Goal: Task Accomplishment & Management: Manage account settings

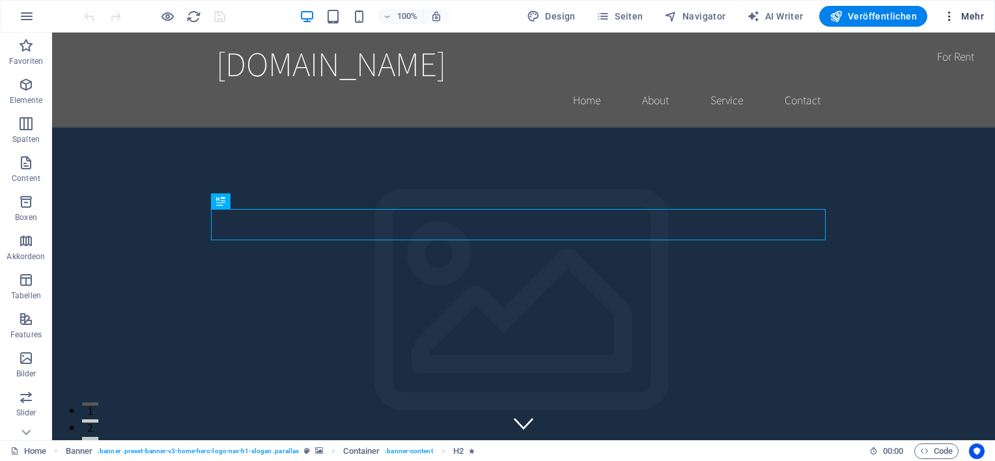
click at [948, 15] on icon "button" at bounding box center [948, 16] width 13 height 13
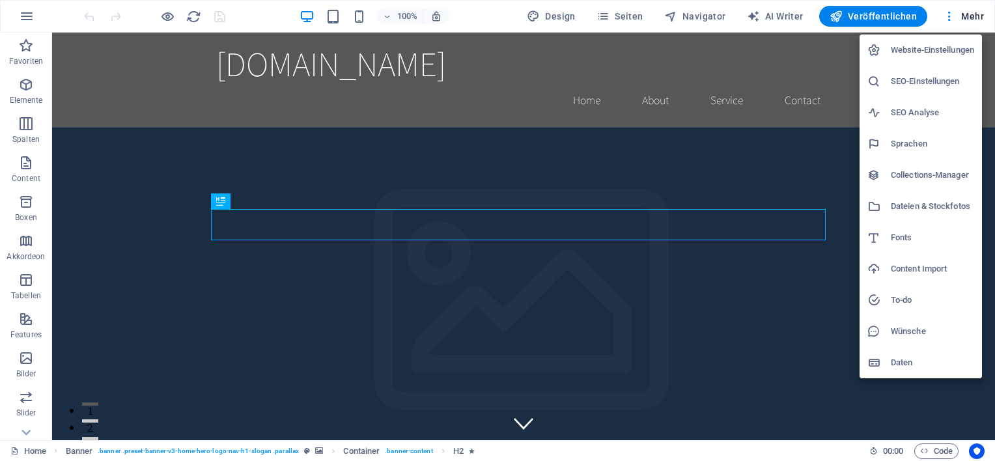
click at [928, 52] on h6 "Website-Einstellungen" at bounding box center [931, 50] width 83 height 16
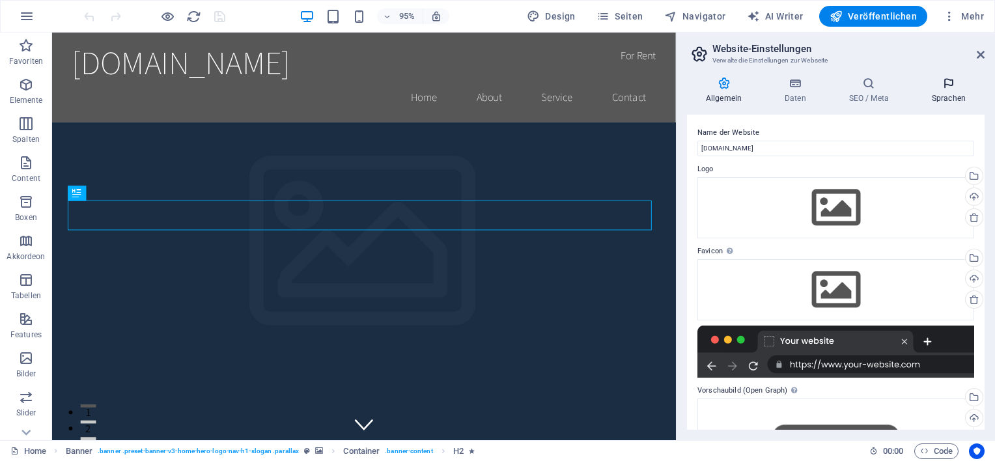
click at [952, 94] on h4 "Sprachen" at bounding box center [949, 90] width 72 height 27
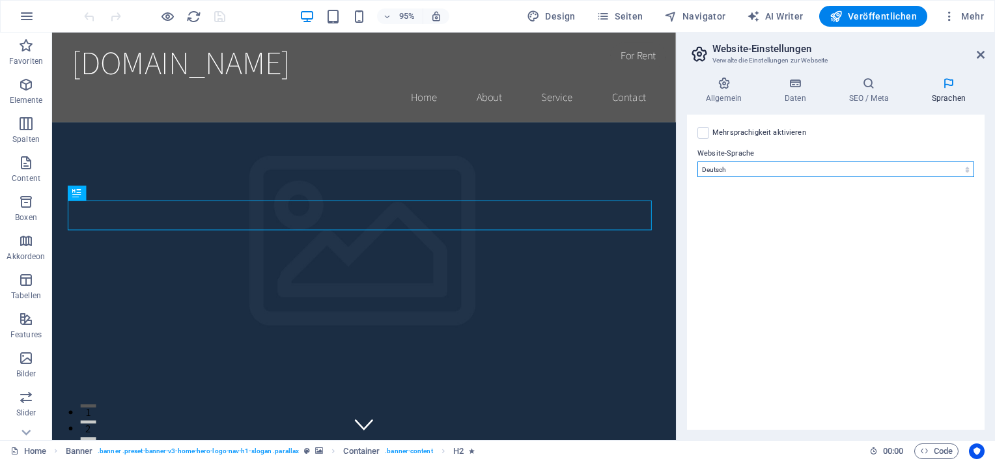
click at [924, 174] on select "Abchasisch Afar Afrikaans Akan Albanisch Amharisch Arabisch Aragonisch Armenisc…" at bounding box center [835, 169] width 277 height 16
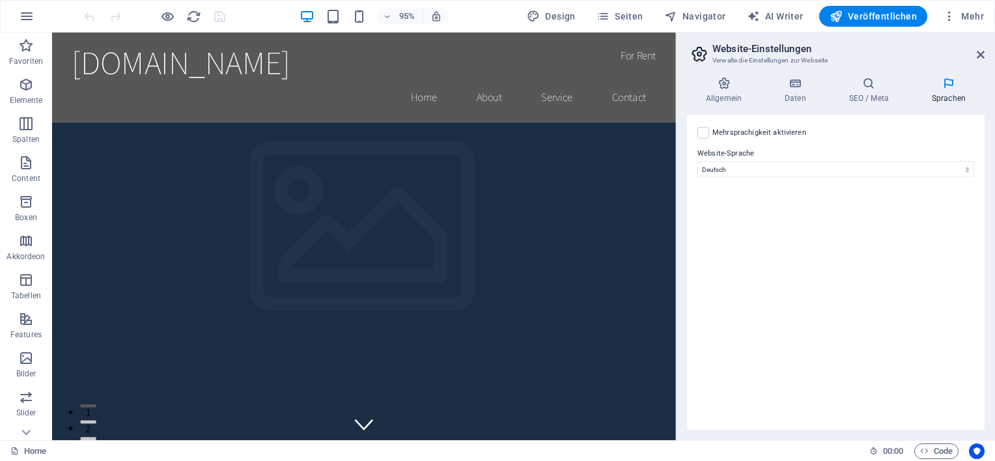
drag, startPoint x: 703, startPoint y: 103, endPoint x: 729, endPoint y: 62, distance: 48.6
click at [771, 13] on span "AI Writer" at bounding box center [775, 16] width 57 height 13
select select "English"
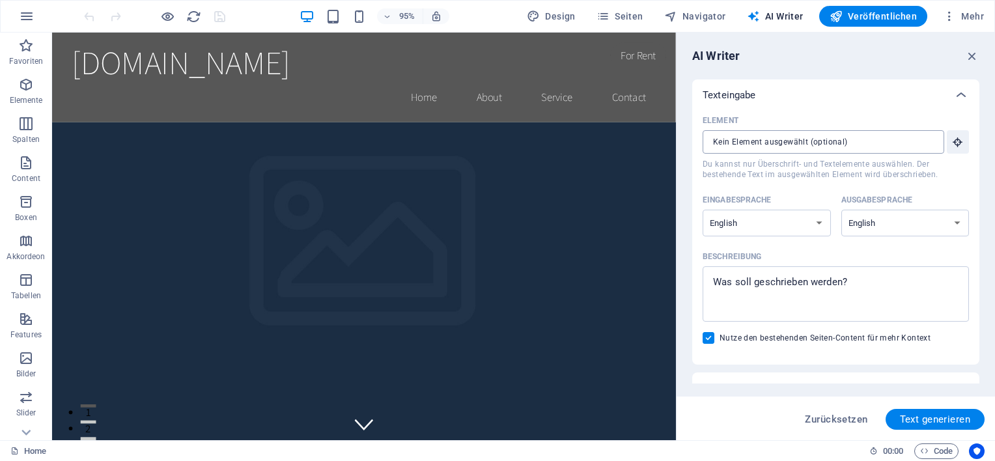
click at [762, 138] on input "Element ​ Du kannst nur Überschrift- und Textelemente auswählen. Der bestehende…" at bounding box center [818, 141] width 232 height 23
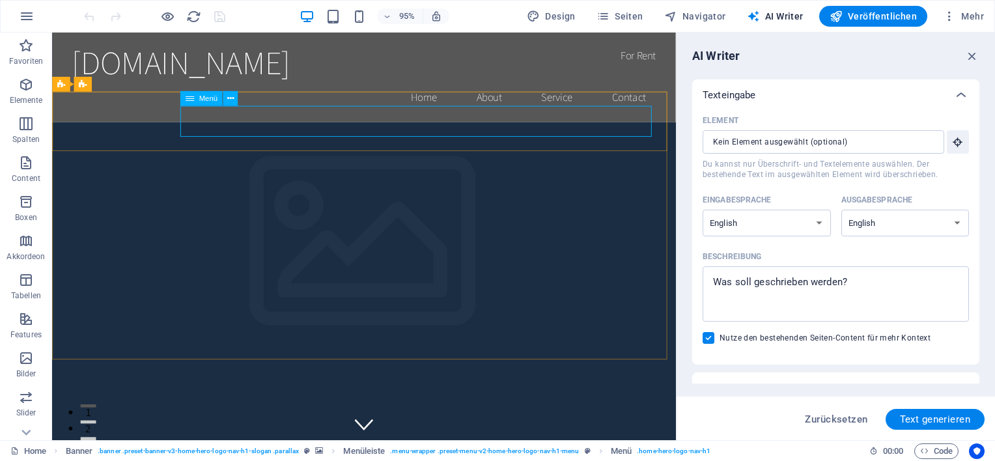
click at [204, 99] on span "Menü" at bounding box center [208, 97] width 19 height 7
click at [230, 98] on icon at bounding box center [230, 98] width 7 height 13
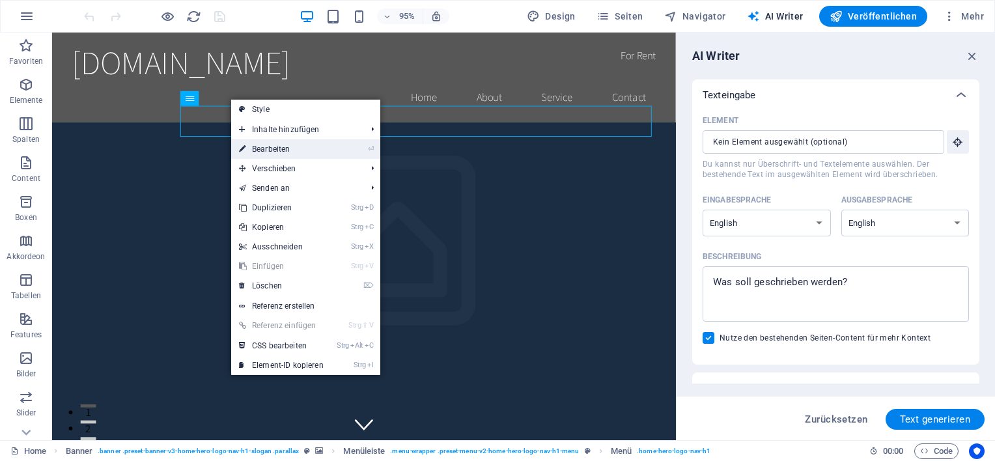
click at [268, 157] on link "⏎ Bearbeiten" at bounding box center [281, 149] width 100 height 20
select select
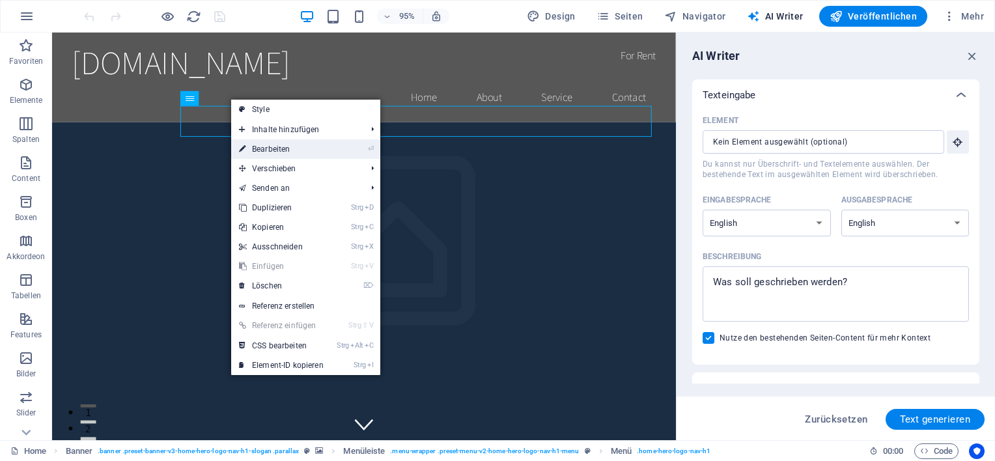
select select
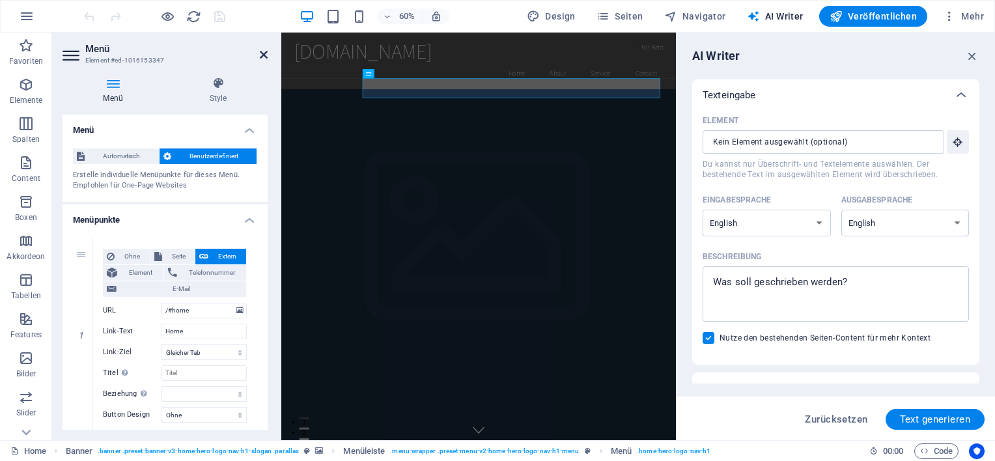
click at [263, 55] on icon at bounding box center [264, 54] width 8 height 10
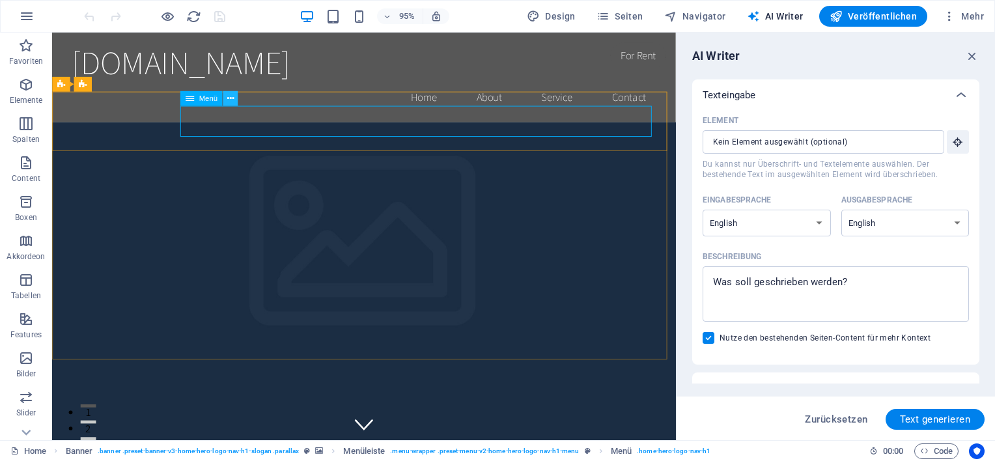
click at [225, 98] on button at bounding box center [230, 98] width 15 height 15
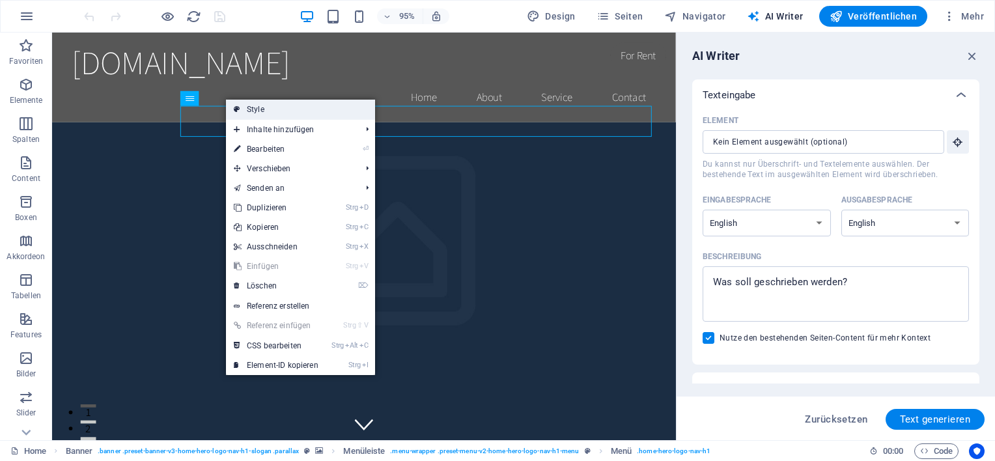
click at [243, 109] on link "Style" at bounding box center [300, 110] width 149 height 20
select select "rem"
select select "preset-menu-v2-home-hero-logo-nav-h1-menu"
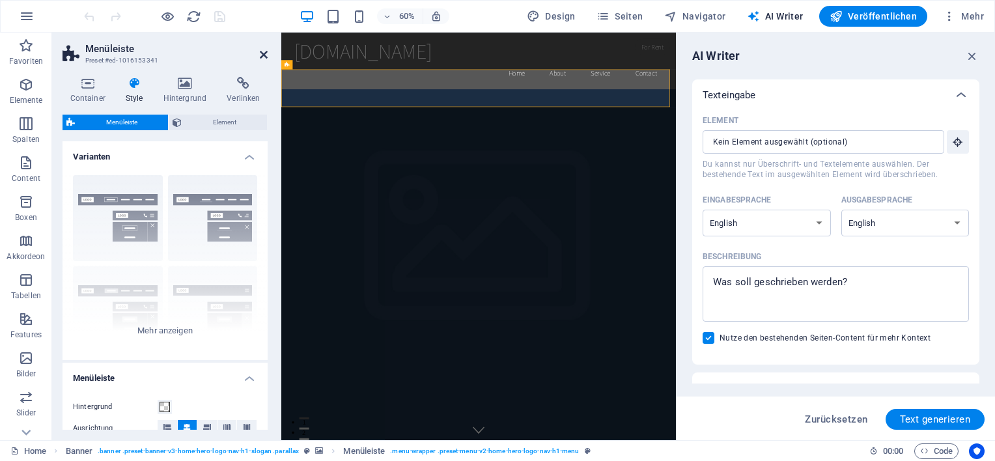
drag, startPoint x: 264, startPoint y: 57, endPoint x: 222, endPoint y: 25, distance: 52.5
click at [264, 57] on icon at bounding box center [264, 54] width 8 height 10
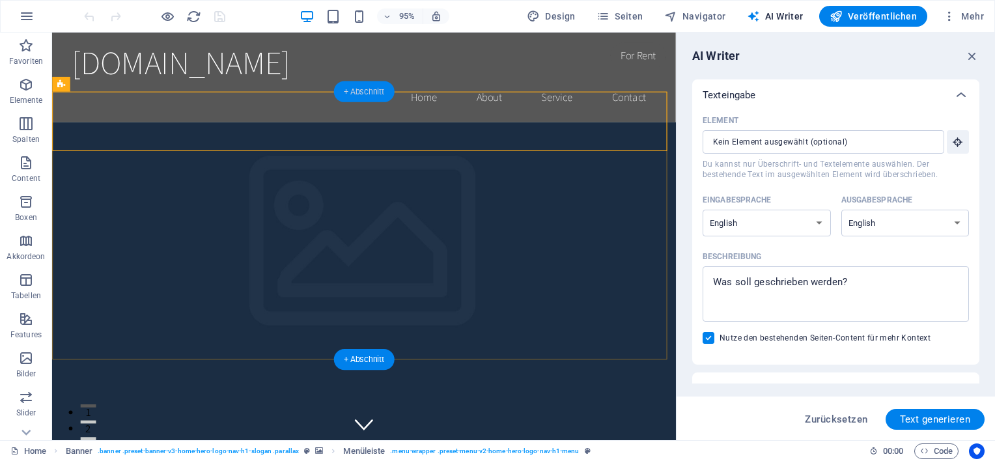
click at [354, 93] on div "+ Abschnitt" at bounding box center [364, 91] width 61 height 21
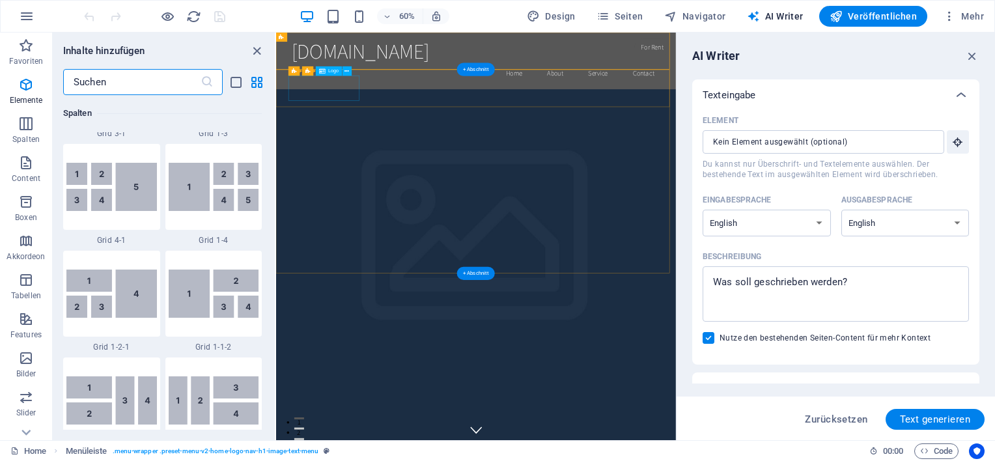
scroll to position [2277, 0]
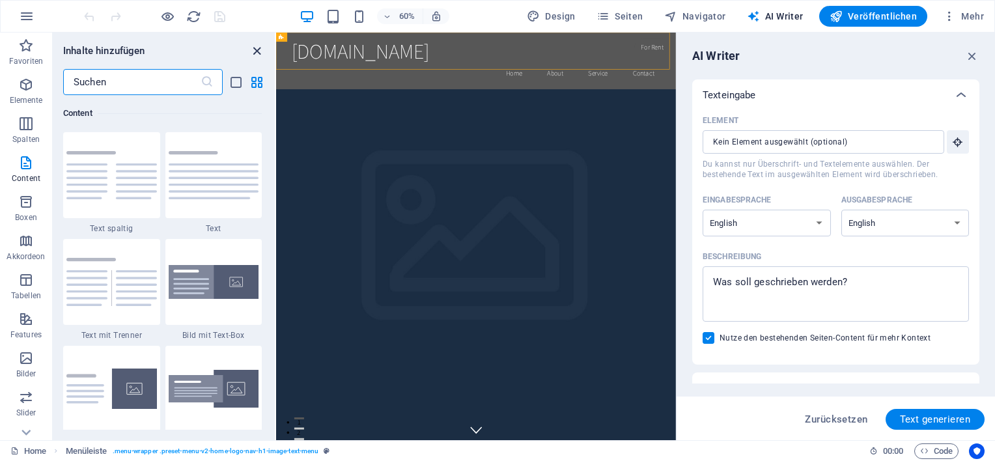
click at [254, 51] on icon "close panel" at bounding box center [256, 51] width 15 height 15
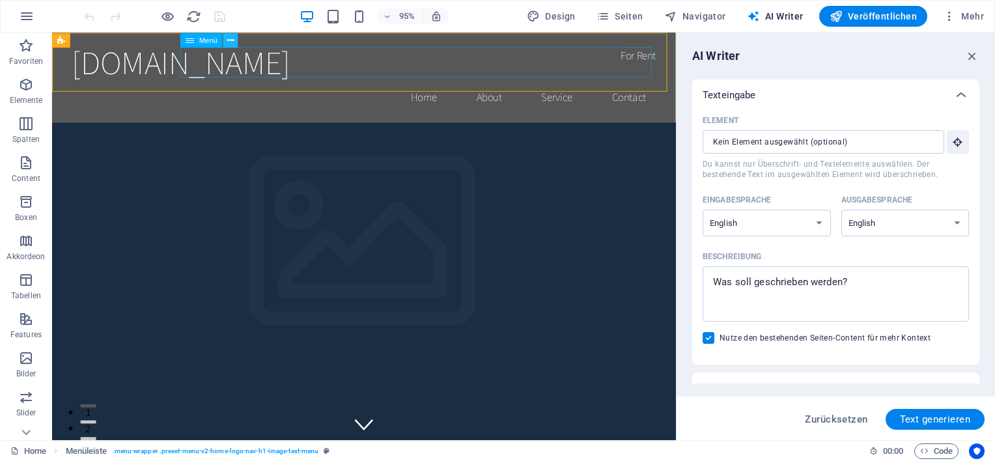
click at [232, 41] on icon at bounding box center [230, 39] width 7 height 13
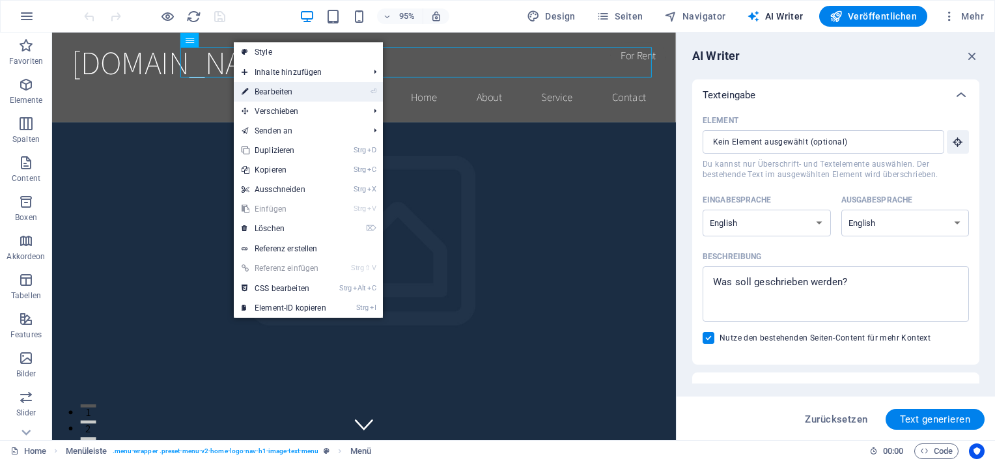
click at [286, 90] on link "⏎ Bearbeiten" at bounding box center [284, 92] width 100 height 20
select select
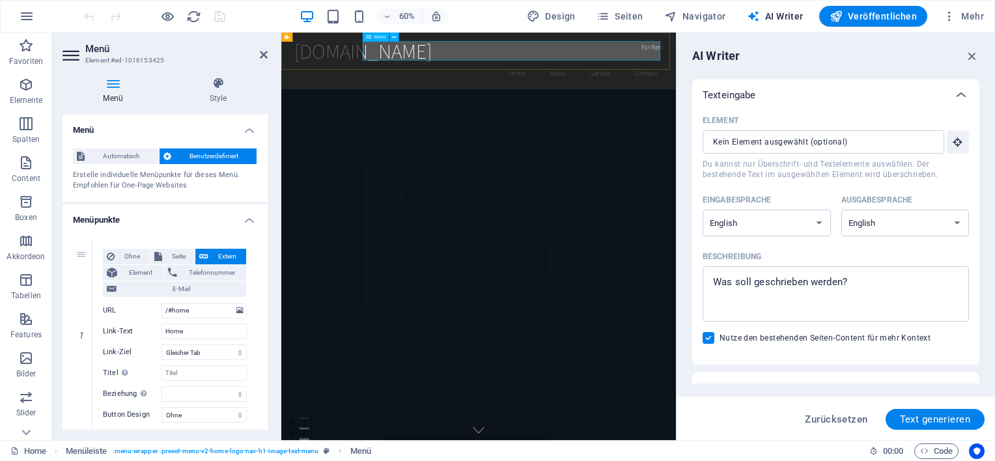
click at [663, 84] on nav "Home About Service Contact" at bounding box center [610, 100] width 614 height 33
click at [263, 54] on icon at bounding box center [264, 54] width 8 height 10
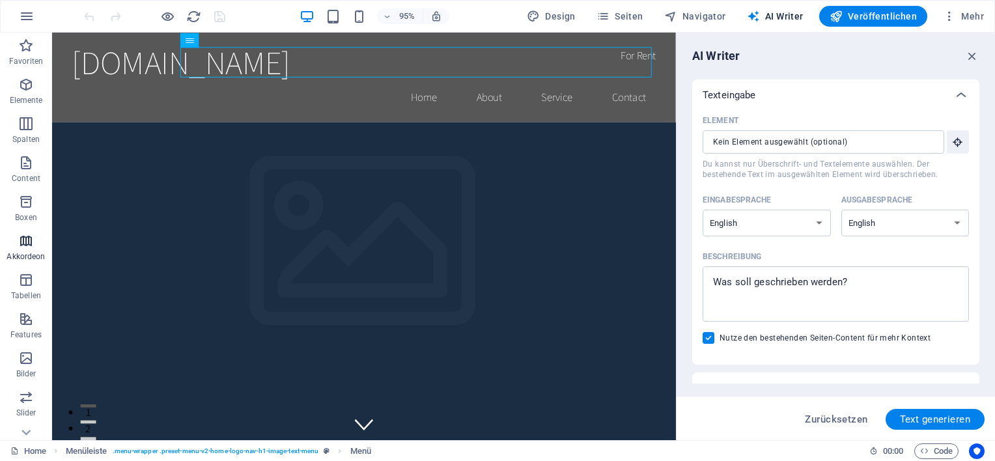
click at [20, 241] on icon "button" at bounding box center [26, 241] width 16 height 16
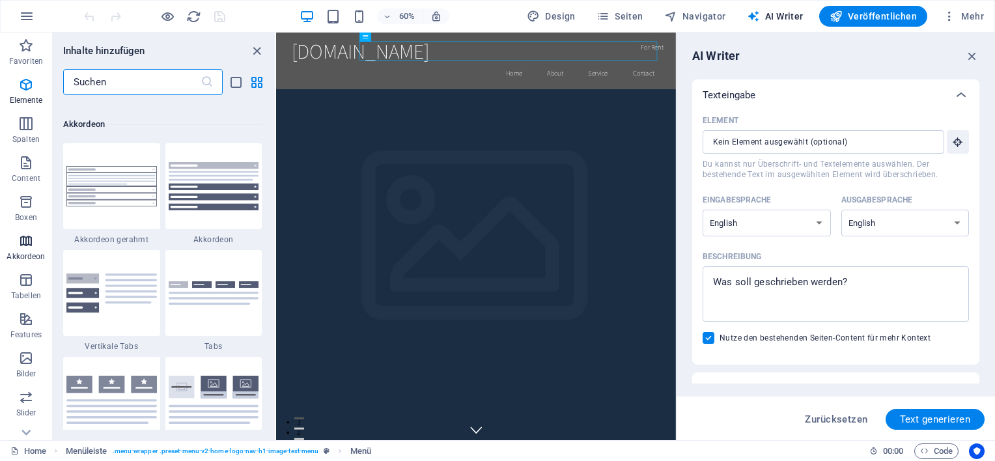
scroll to position [4155, 0]
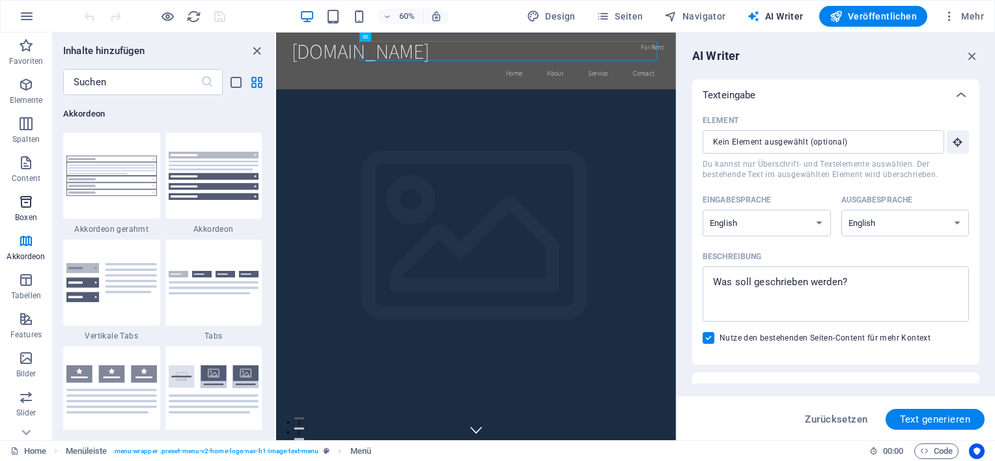
click at [21, 203] on icon "button" at bounding box center [26, 202] width 16 height 16
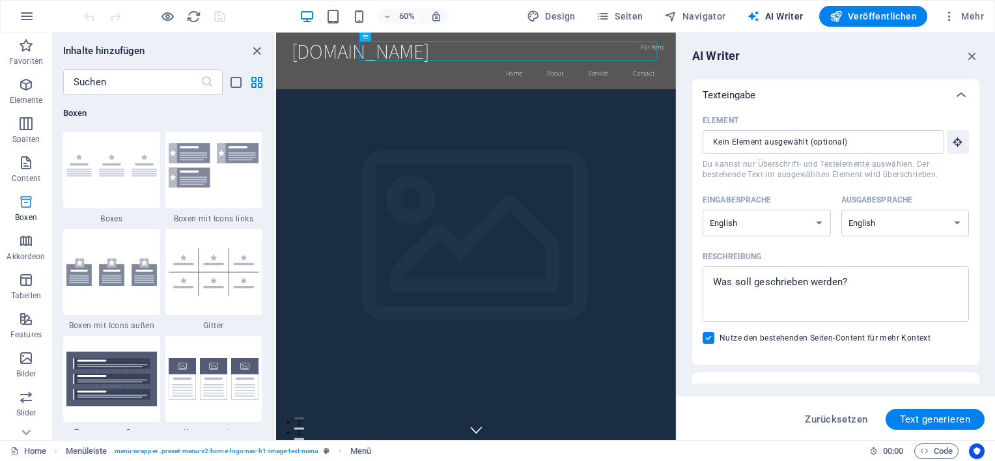
scroll to position [3590, 0]
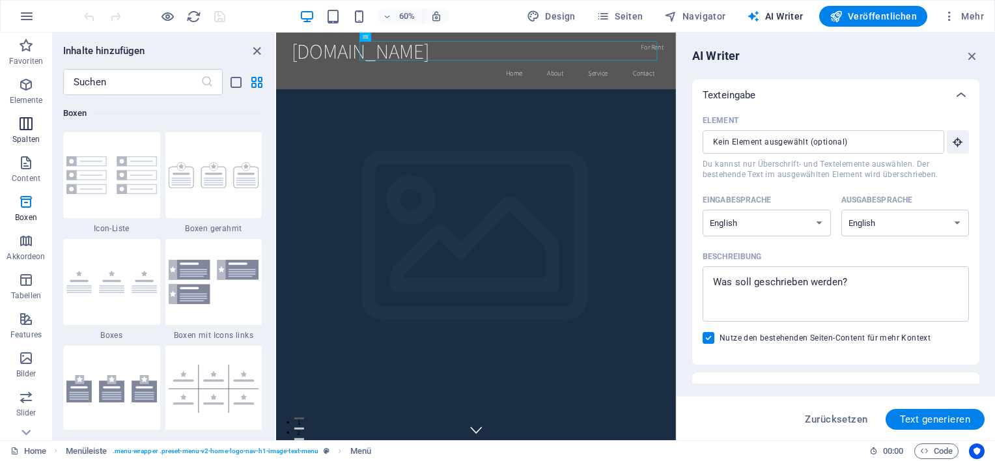
click at [31, 133] on span "Spalten" at bounding box center [26, 131] width 52 height 31
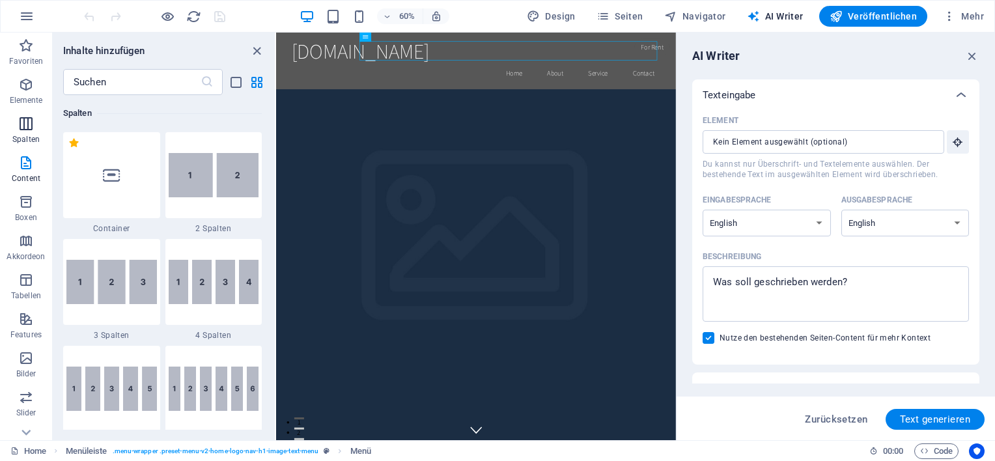
scroll to position [644, 0]
click at [29, 97] on p "Elemente" at bounding box center [26, 100] width 33 height 10
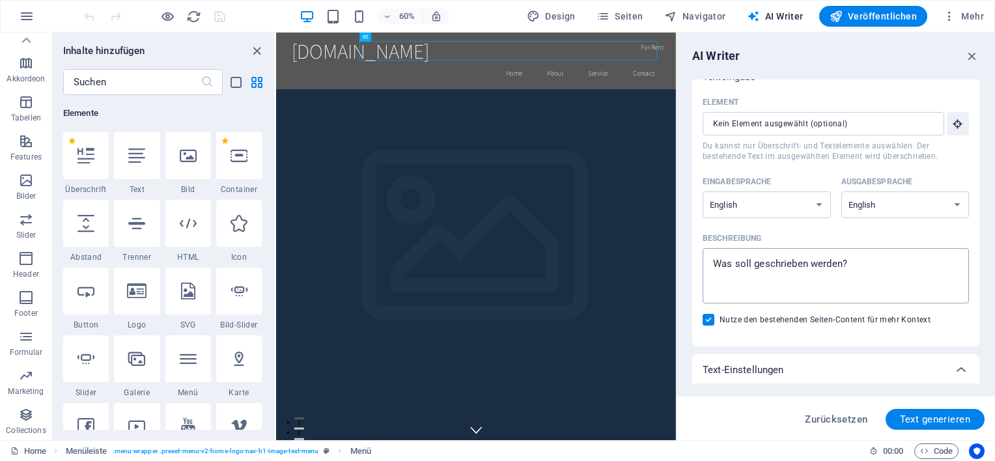
scroll to position [0, 0]
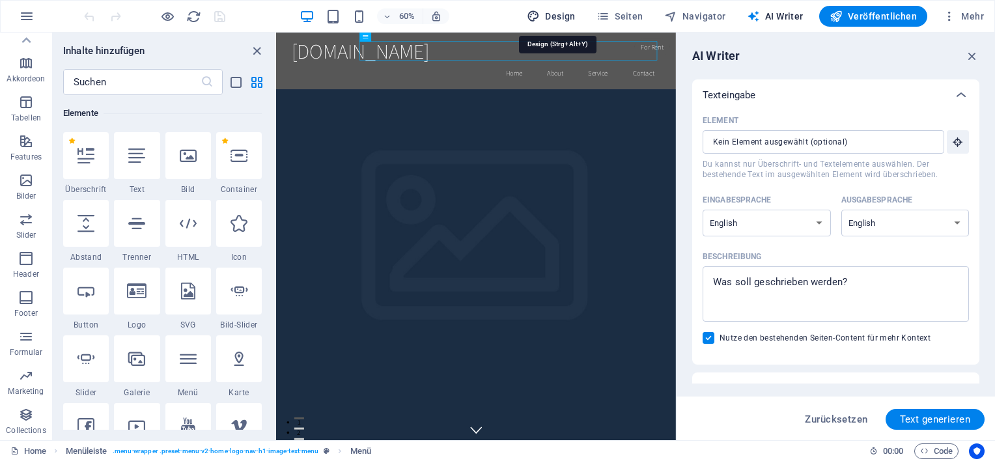
click at [540, 18] on icon "button" at bounding box center [533, 16] width 13 height 13
select select "rem"
select select "200"
select select "px"
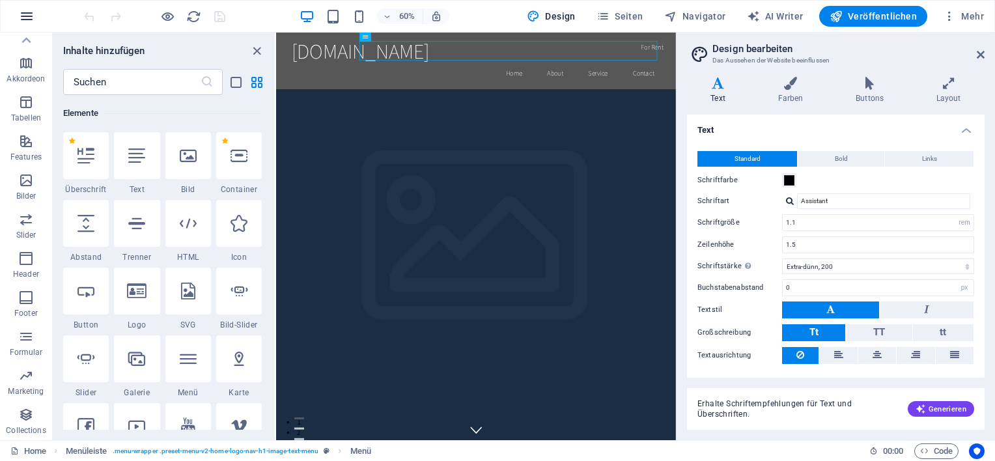
click at [24, 10] on icon "button" at bounding box center [27, 16] width 16 height 16
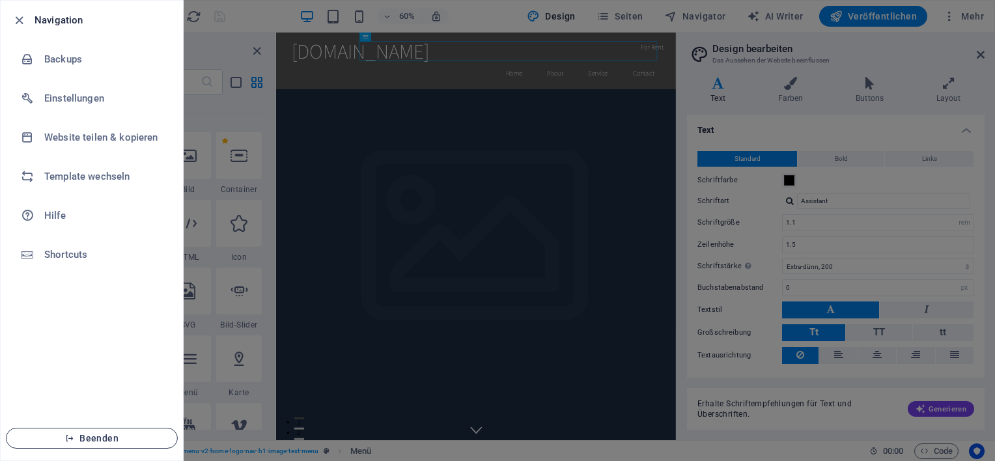
click at [74, 436] on icon "button" at bounding box center [69, 437] width 9 height 9
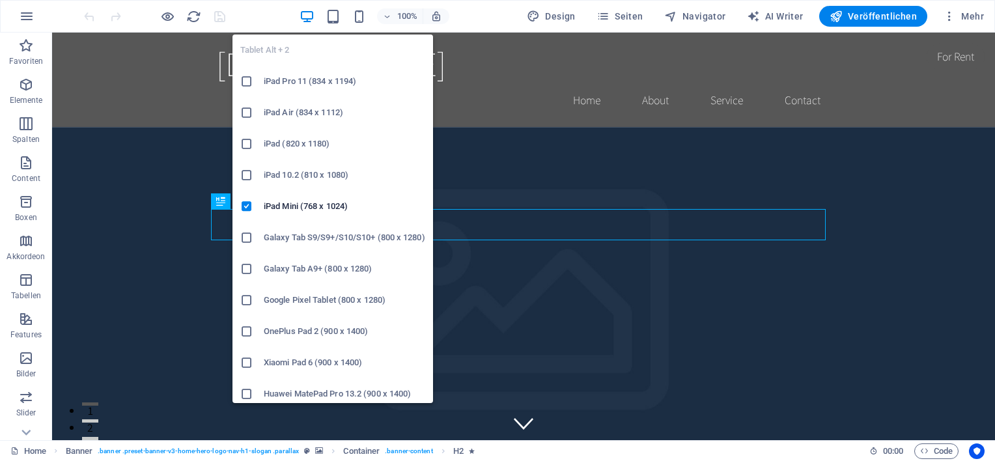
click at [246, 173] on icon at bounding box center [246, 175] width 13 height 13
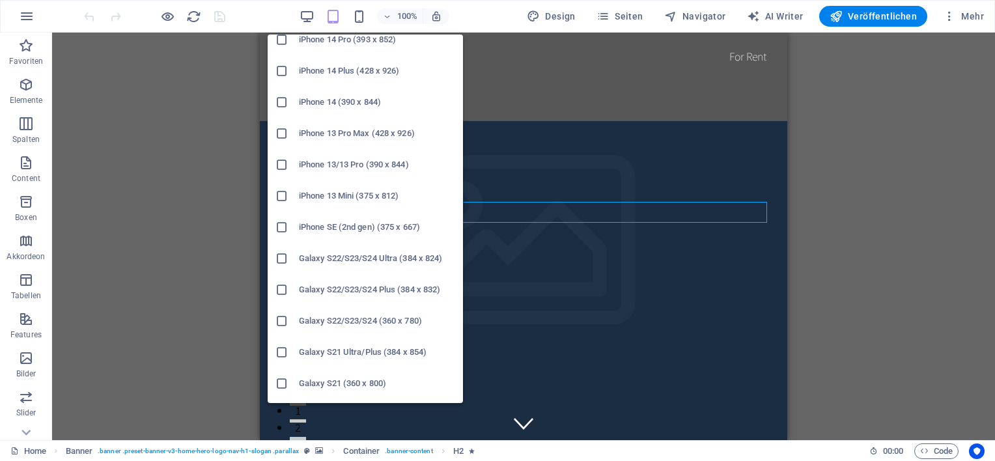
scroll to position [325, 0]
click at [284, 255] on icon at bounding box center [281, 255] width 13 height 13
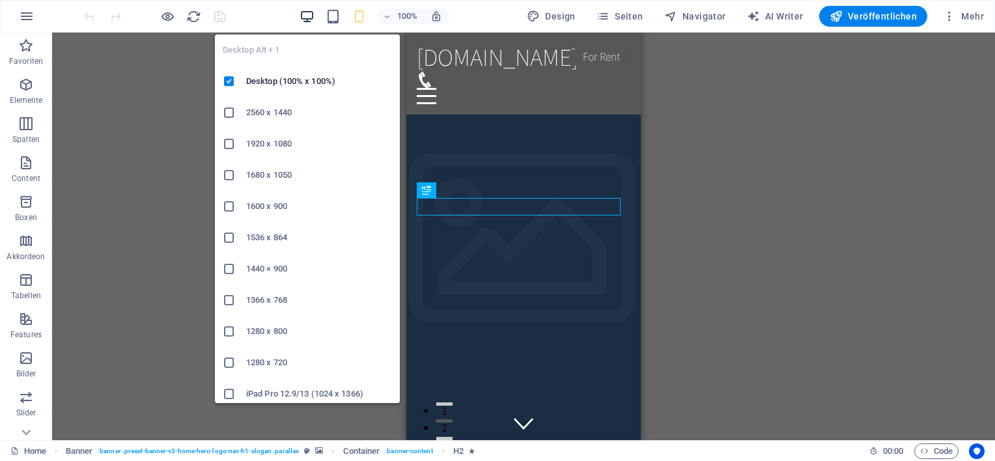
click at [312, 11] on icon "button" at bounding box center [306, 16] width 15 height 15
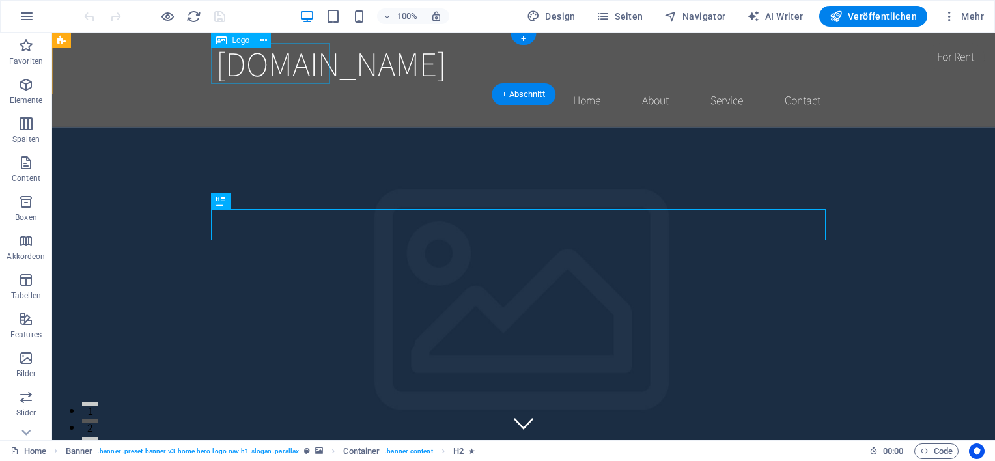
click at [299, 59] on div "[DOMAIN_NAME]" at bounding box center [523, 63] width 614 height 41
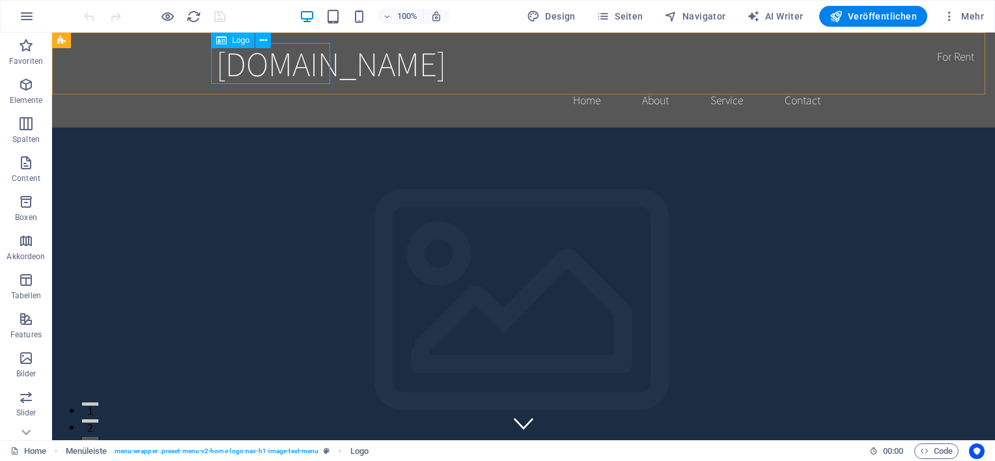
click at [223, 40] on icon at bounding box center [221, 41] width 10 height 16
click at [241, 39] on span "Logo" at bounding box center [241, 40] width 18 height 8
click at [269, 42] on button at bounding box center [263, 41] width 16 height 16
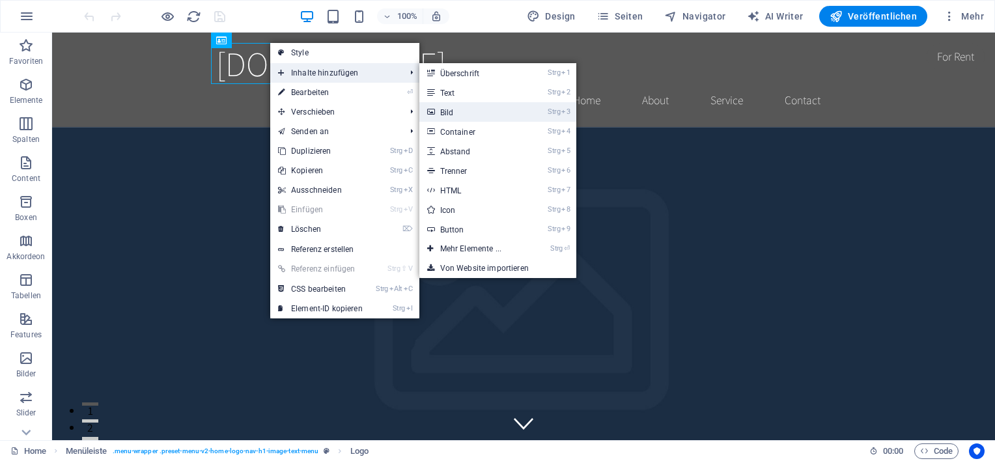
click at [448, 111] on link "Strg 3 Bild" at bounding box center [473, 112] width 108 height 20
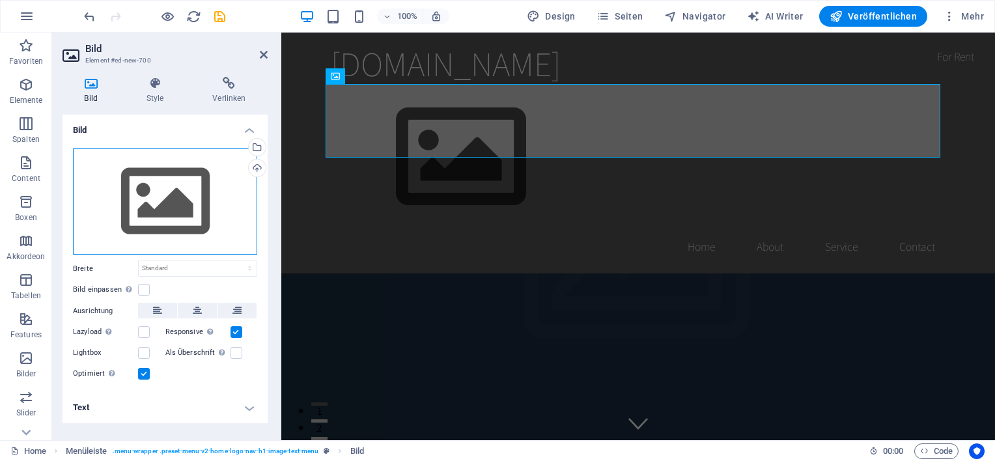
click at [148, 193] on div "Ziehe Dateien zum Hochladen hierher oder klicke hier, um aus Dateien oder koste…" at bounding box center [165, 201] width 184 height 107
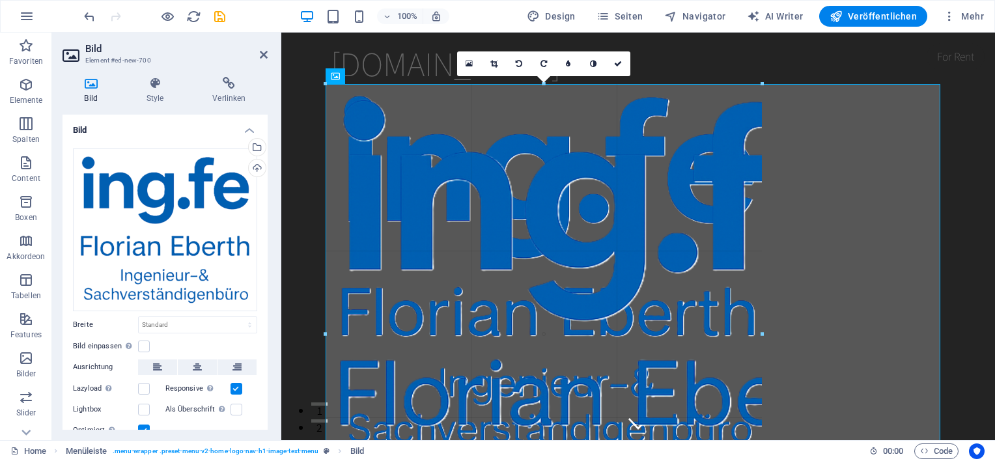
drag, startPoint x: 325, startPoint y: 83, endPoint x: 631, endPoint y: 245, distance: 346.2
type input "884"
select select "px"
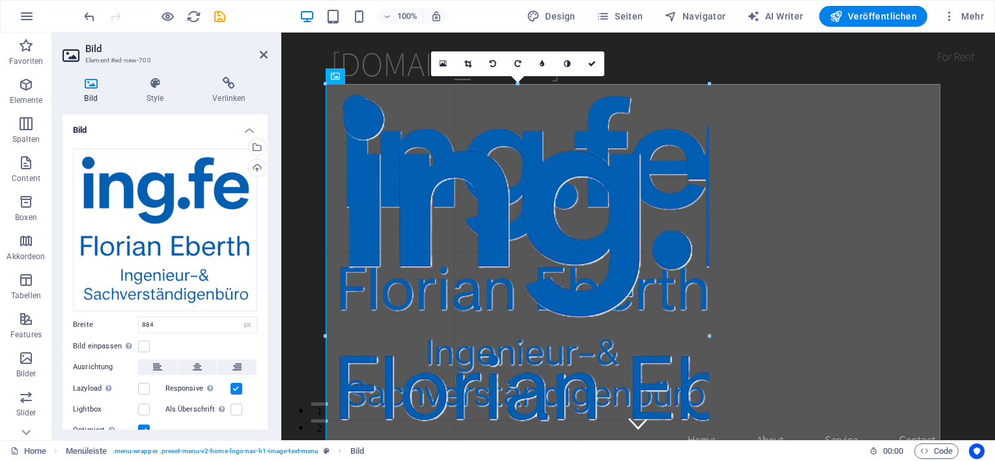
drag, startPoint x: 900, startPoint y: 84, endPoint x: 460, endPoint y: 260, distance: 473.8
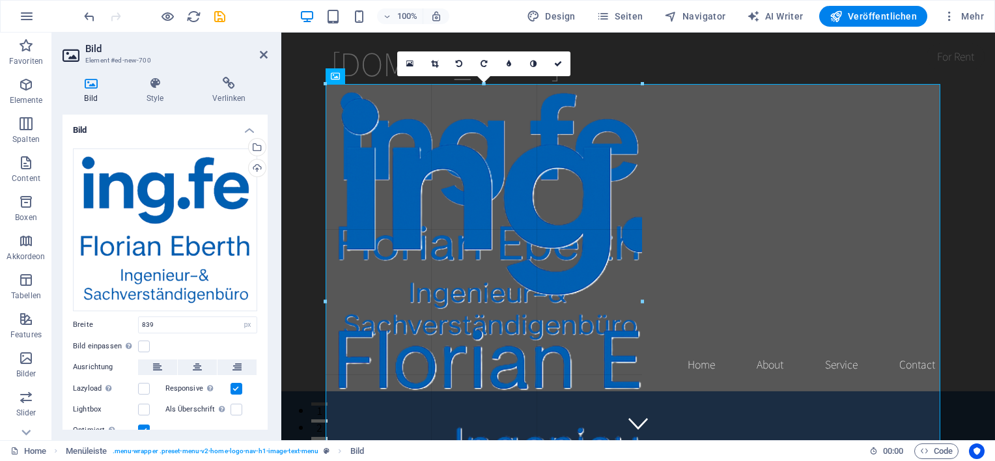
drag, startPoint x: 324, startPoint y: 85, endPoint x: 763, endPoint y: 302, distance: 489.6
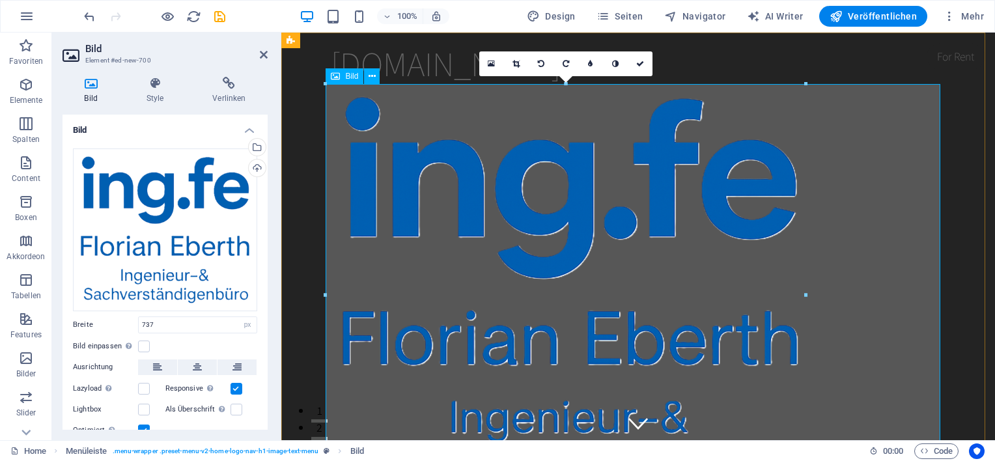
drag, startPoint x: 607, startPoint y: 113, endPoint x: 448, endPoint y: 143, distance: 161.7
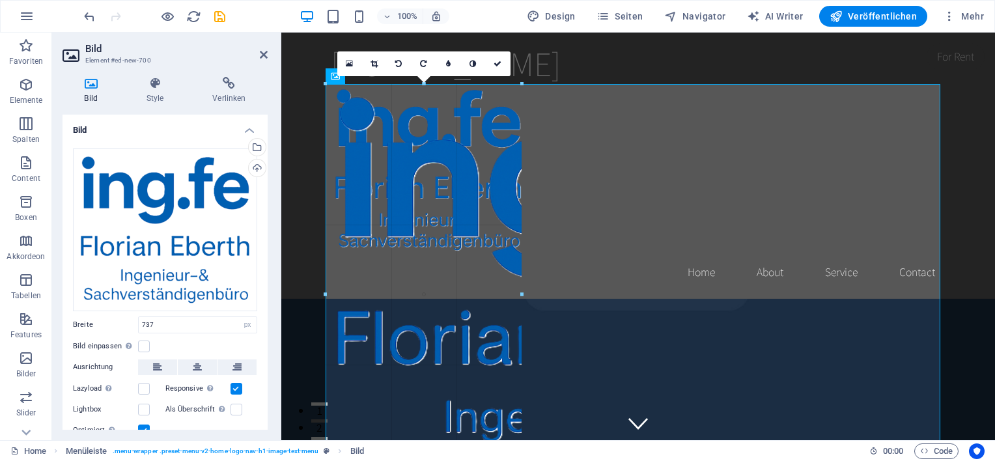
drag, startPoint x: 325, startPoint y: 84, endPoint x: 644, endPoint y: 335, distance: 405.6
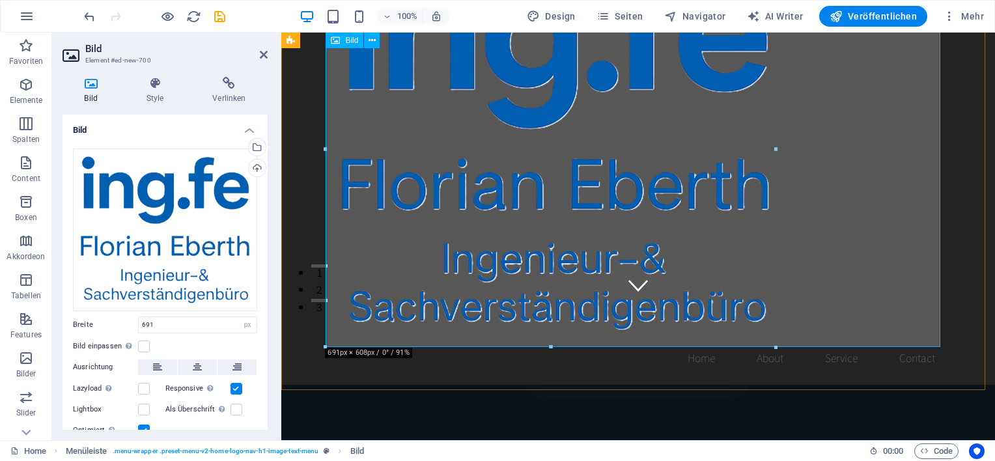
scroll to position [130, 0]
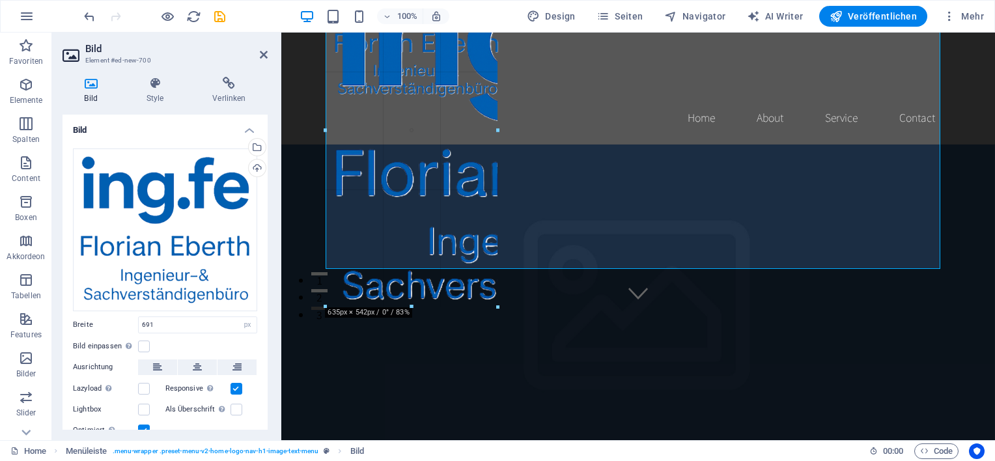
drag, startPoint x: 326, startPoint y: 350, endPoint x: 473, endPoint y: 69, distance: 316.8
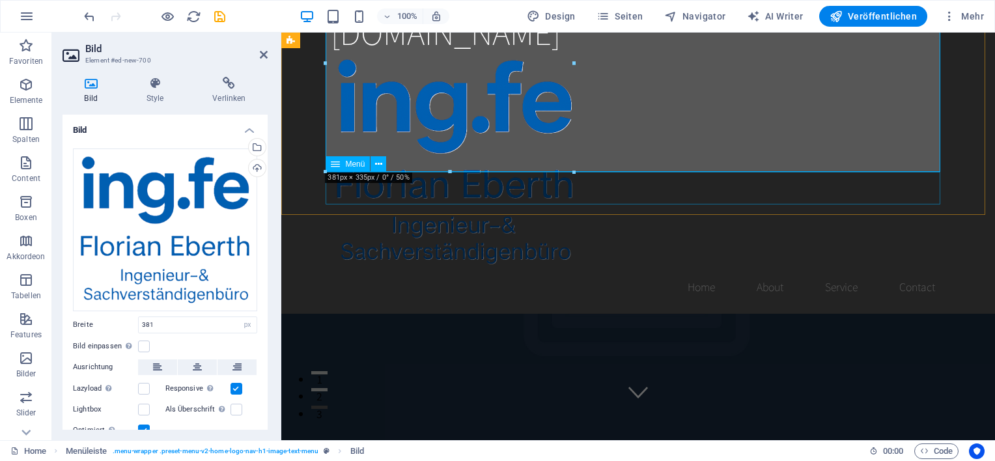
scroll to position [0, 0]
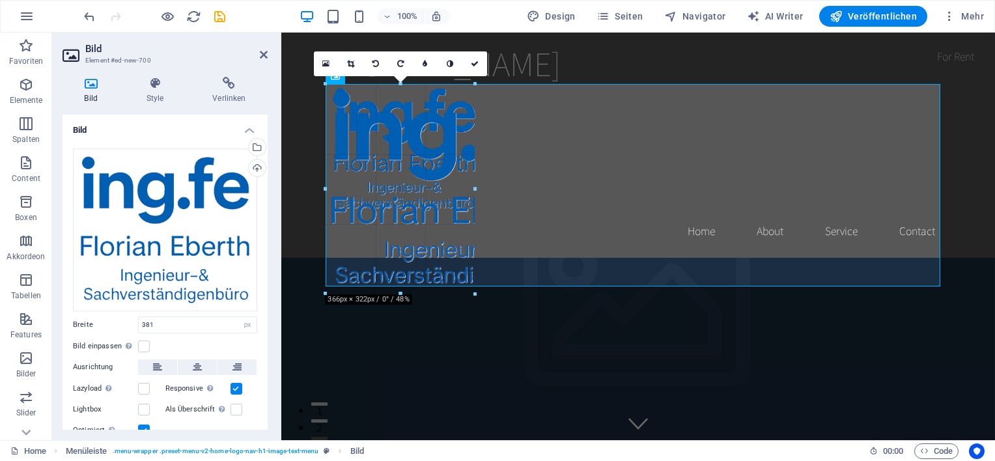
drag, startPoint x: 324, startPoint y: 300, endPoint x: 276, endPoint y: 180, distance: 129.1
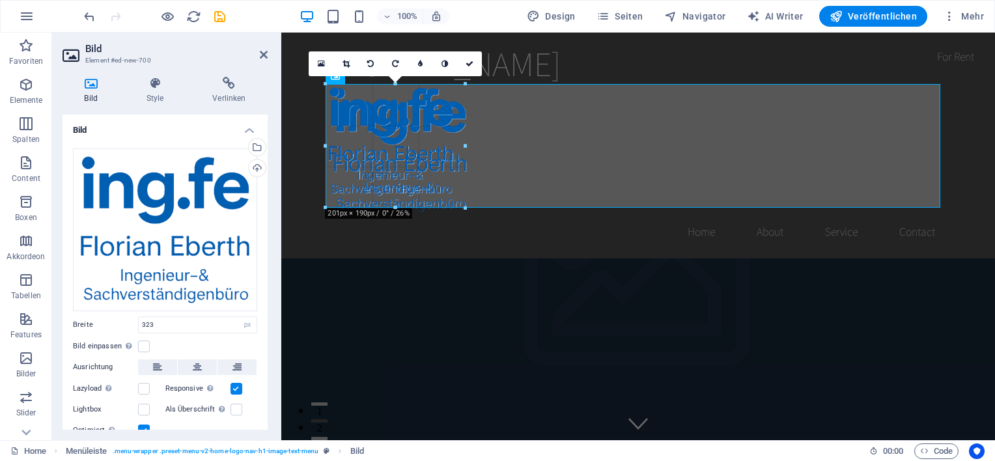
drag, startPoint x: 325, startPoint y: 271, endPoint x: 635, endPoint y: 219, distance: 314.2
type input "203"
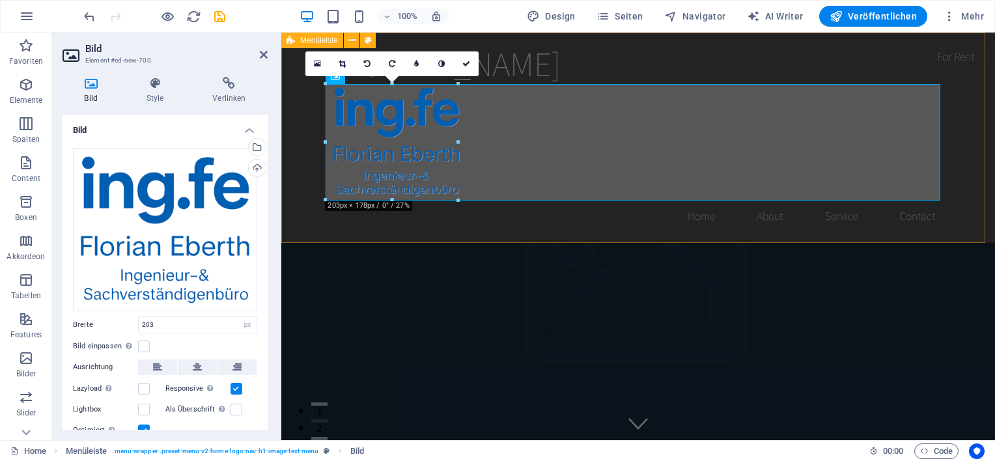
click at [970, 144] on div "[DOMAIN_NAME] Home About Service Contact" at bounding box center [637, 138] width 713 height 210
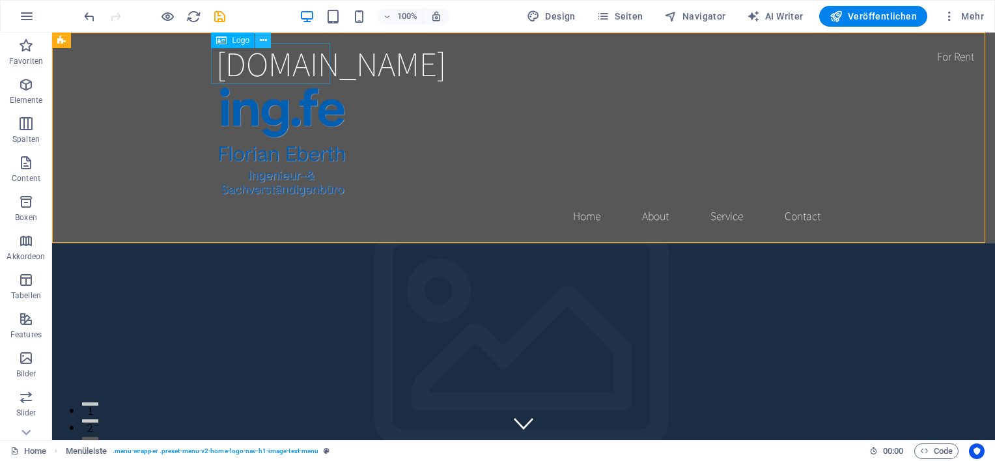
click at [265, 40] on icon at bounding box center [263, 41] width 7 height 14
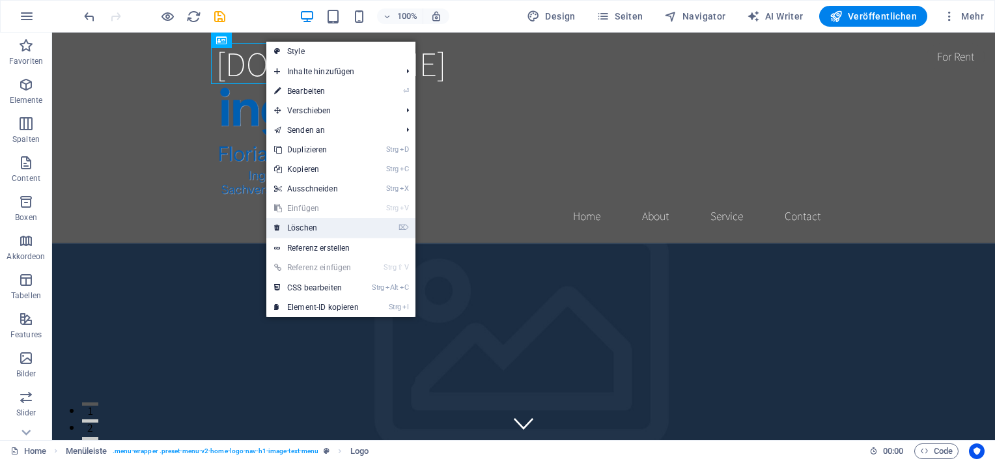
click at [294, 230] on link "⌦ Löschen" at bounding box center [316, 228] width 100 height 20
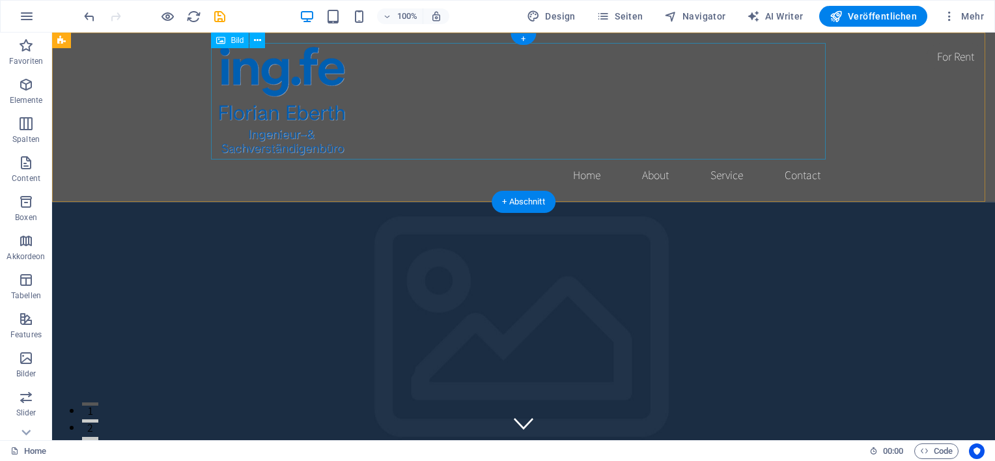
click at [277, 83] on figure at bounding box center [523, 101] width 614 height 116
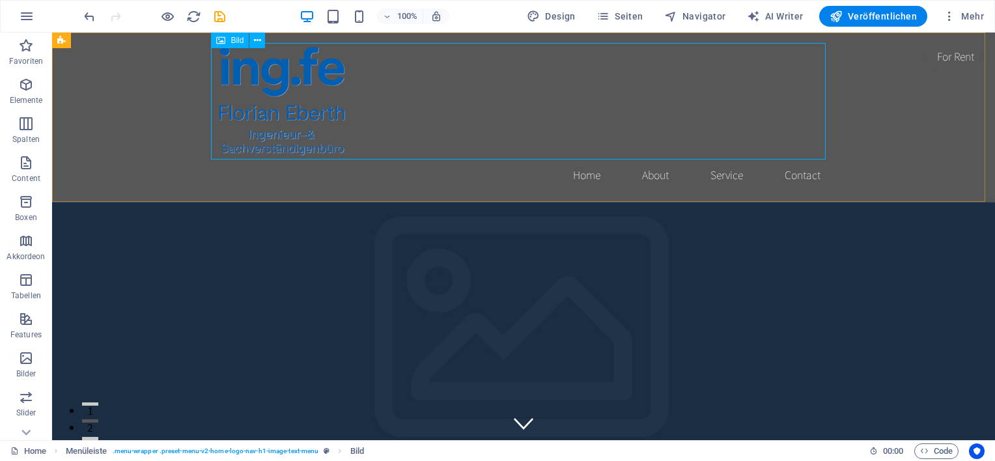
click at [240, 41] on span "Bild" at bounding box center [236, 40] width 13 height 8
click at [258, 42] on icon at bounding box center [257, 41] width 7 height 14
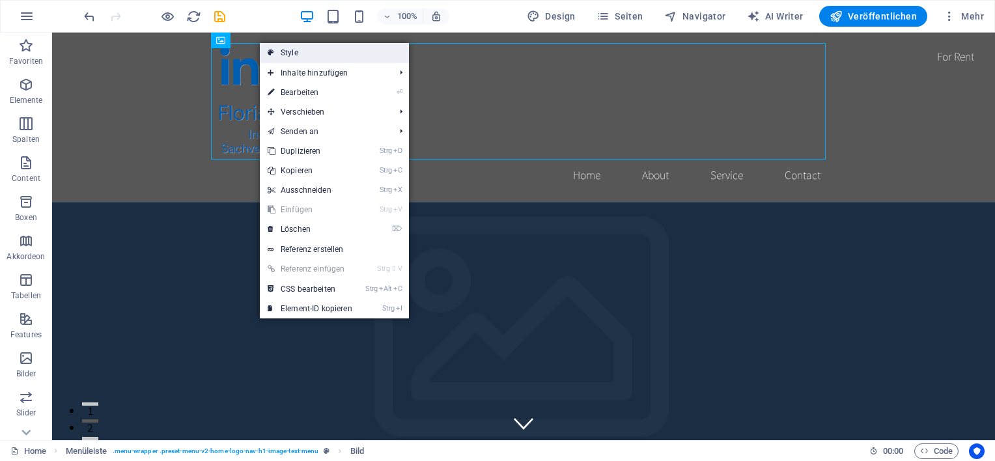
click at [269, 51] on icon at bounding box center [271, 53] width 7 height 20
select select "rem"
select select "preset-menu-v2-home-logo-nav-h1-image-text-menu"
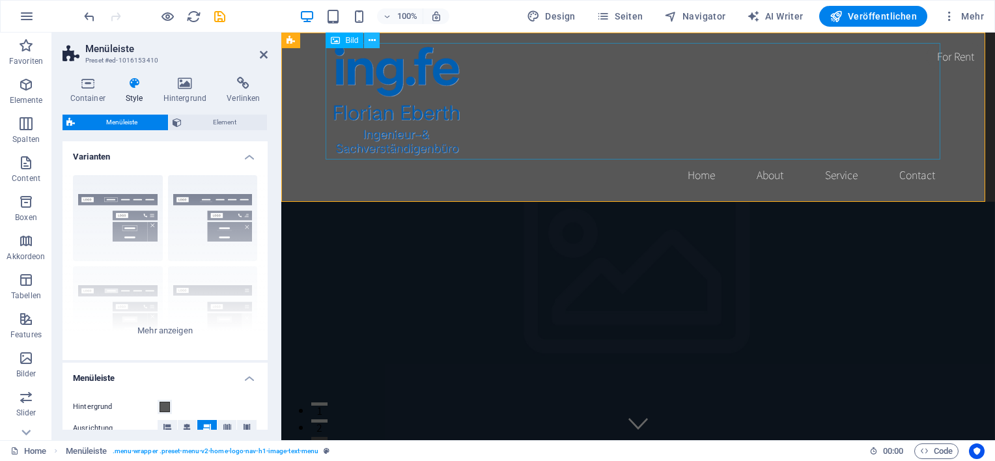
click at [374, 39] on icon at bounding box center [371, 41] width 7 height 14
click at [299, 180] on div "Home About Service Contact" at bounding box center [637, 117] width 713 height 169
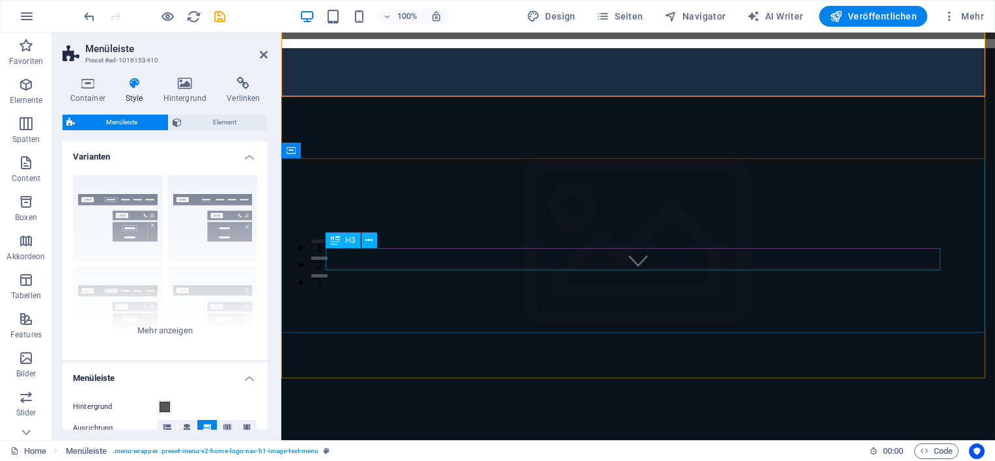
scroll to position [260, 0]
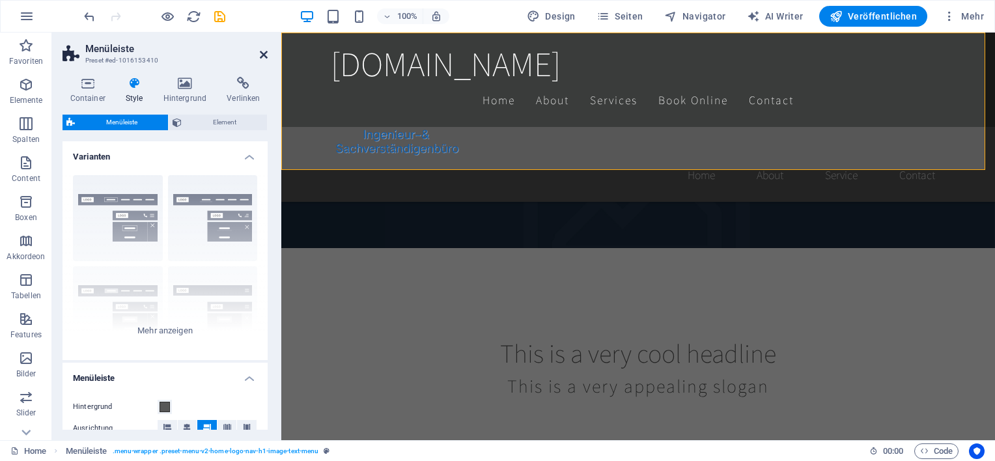
drag, startPoint x: 263, startPoint y: 57, endPoint x: 209, endPoint y: 25, distance: 63.1
click at [263, 57] on icon at bounding box center [264, 54] width 8 height 10
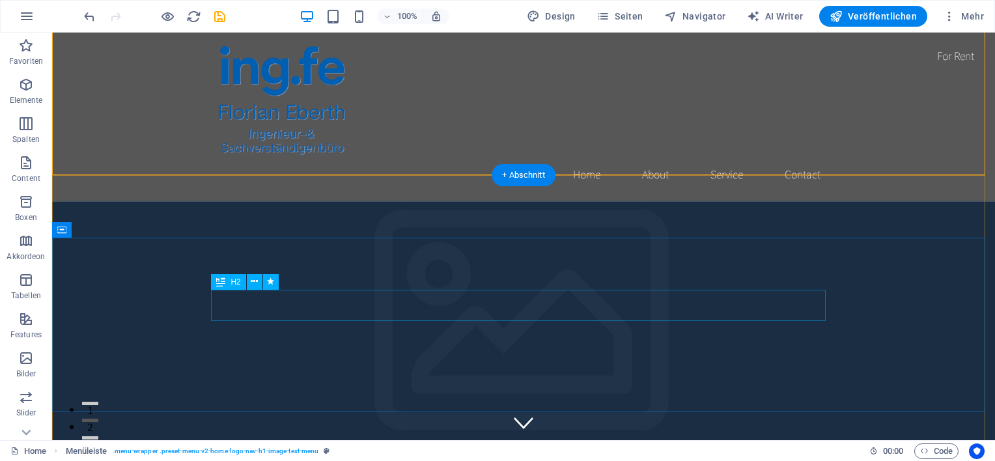
scroll to position [0, 0]
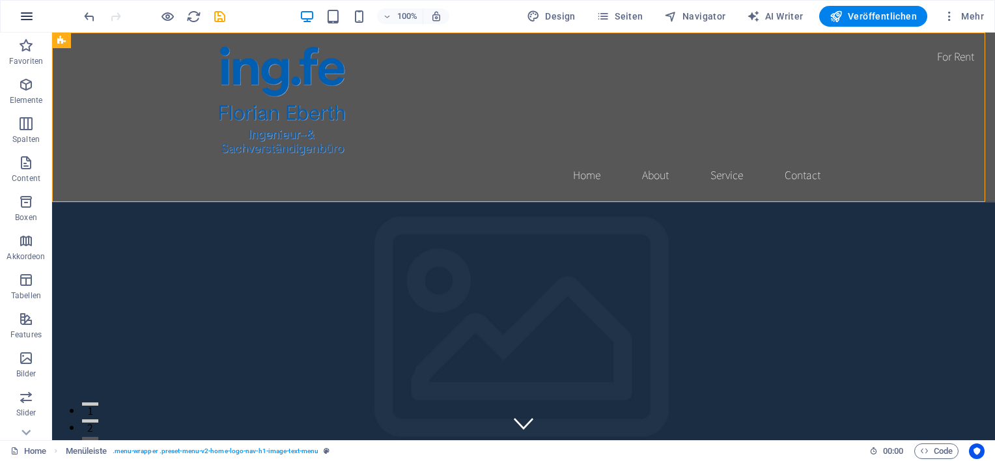
click at [33, 16] on icon "button" at bounding box center [27, 16] width 16 height 16
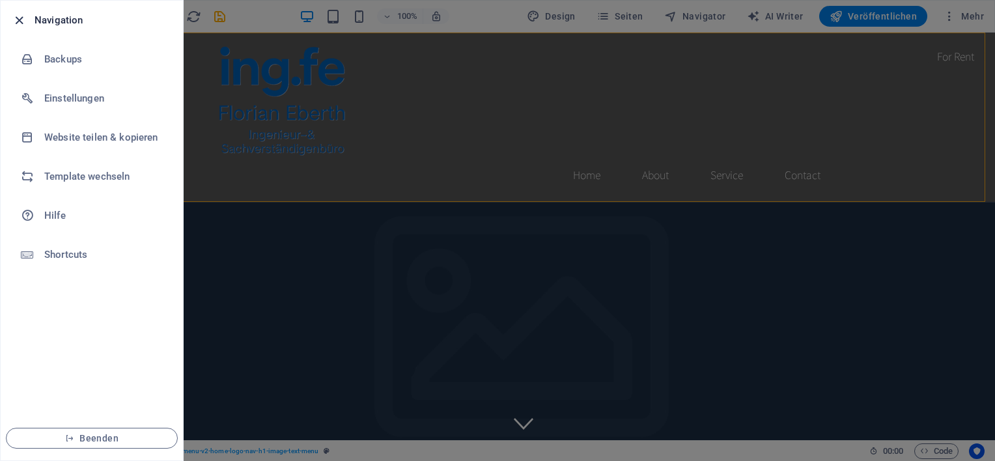
click at [20, 15] on icon "button" at bounding box center [19, 20] width 15 height 15
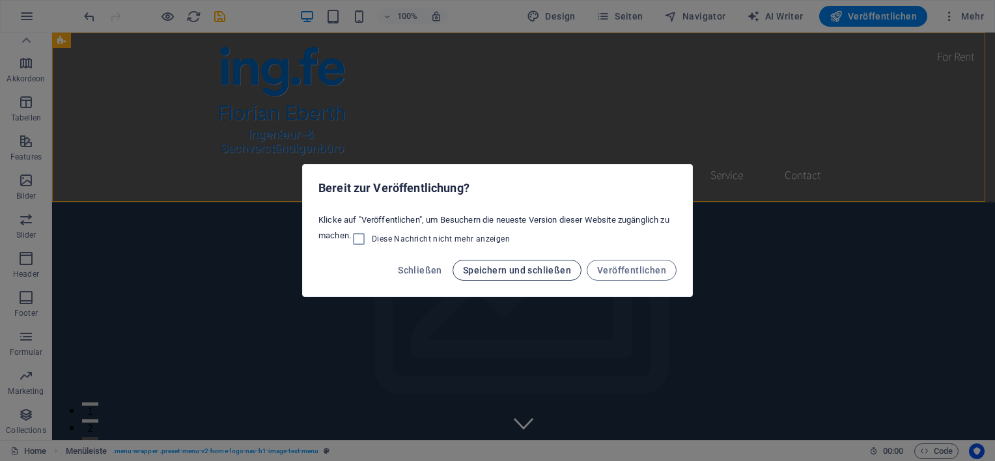
click at [496, 271] on span "Speichern und schließen" at bounding box center [517, 270] width 108 height 10
checkbox input "false"
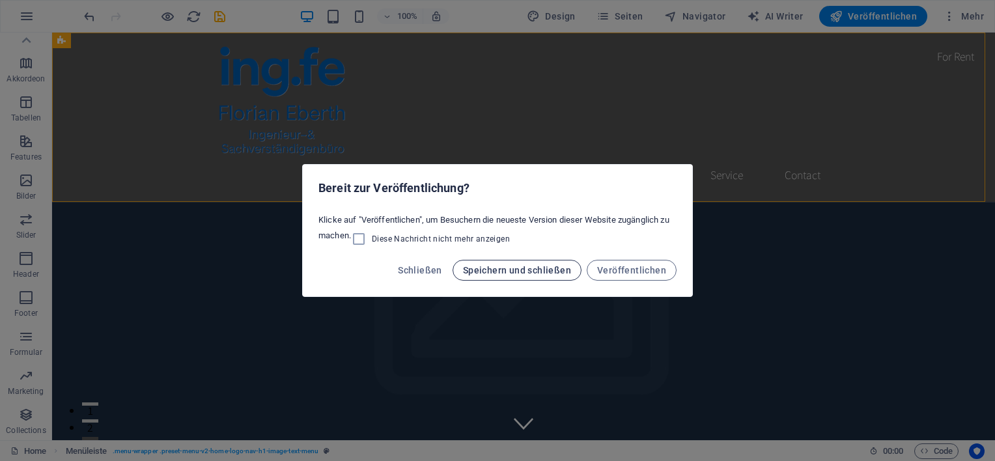
checkbox input "false"
